Goal: Navigation & Orientation: Find specific page/section

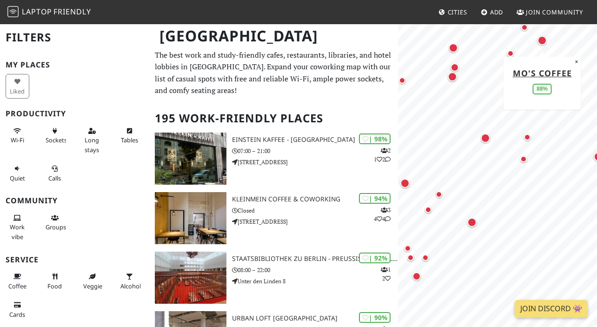
click at [542, 39] on div "Map marker" at bounding box center [542, 40] width 9 height 9
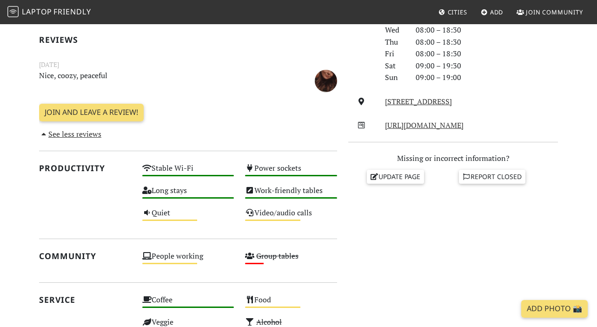
scroll to position [271, 0]
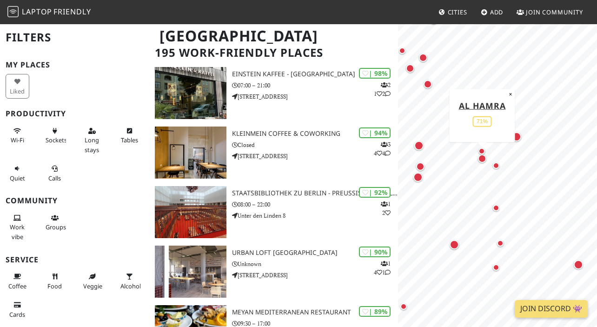
click at [482, 160] on div "Map marker" at bounding box center [482, 158] width 8 height 8
